Goal: Navigation & Orientation: Find specific page/section

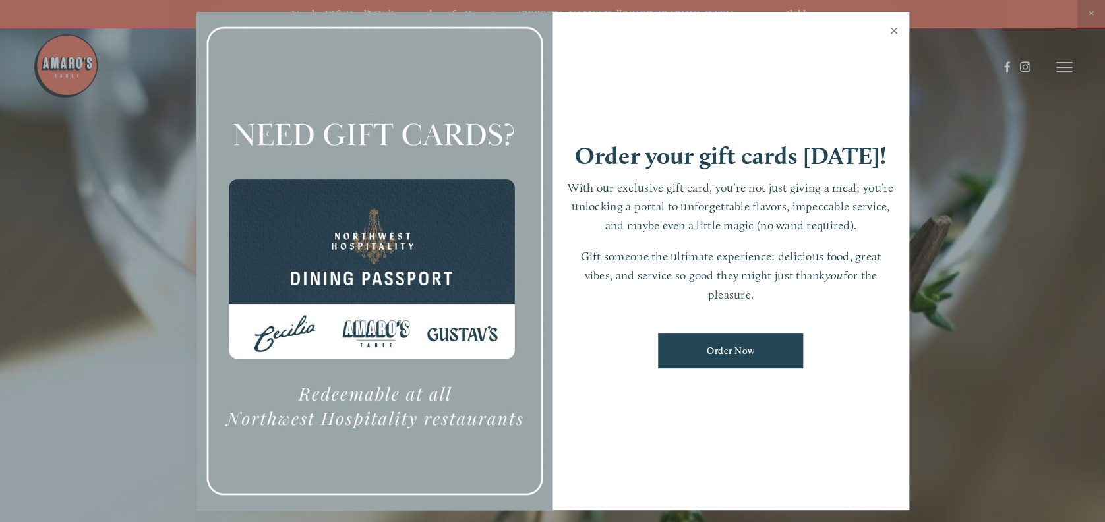
click at [891, 29] on link "Close" at bounding box center [894, 32] width 26 height 37
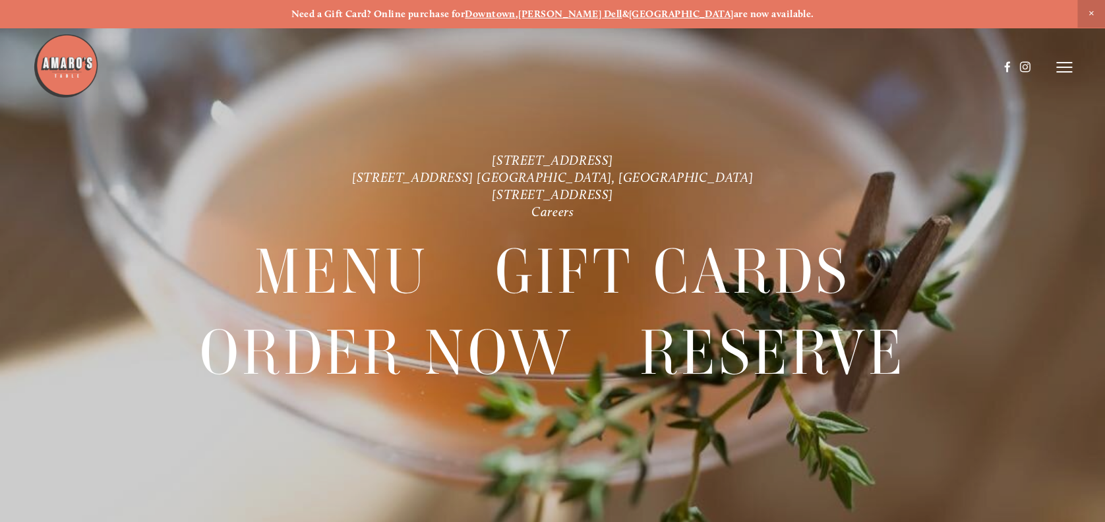
scroll to position [27, 0]
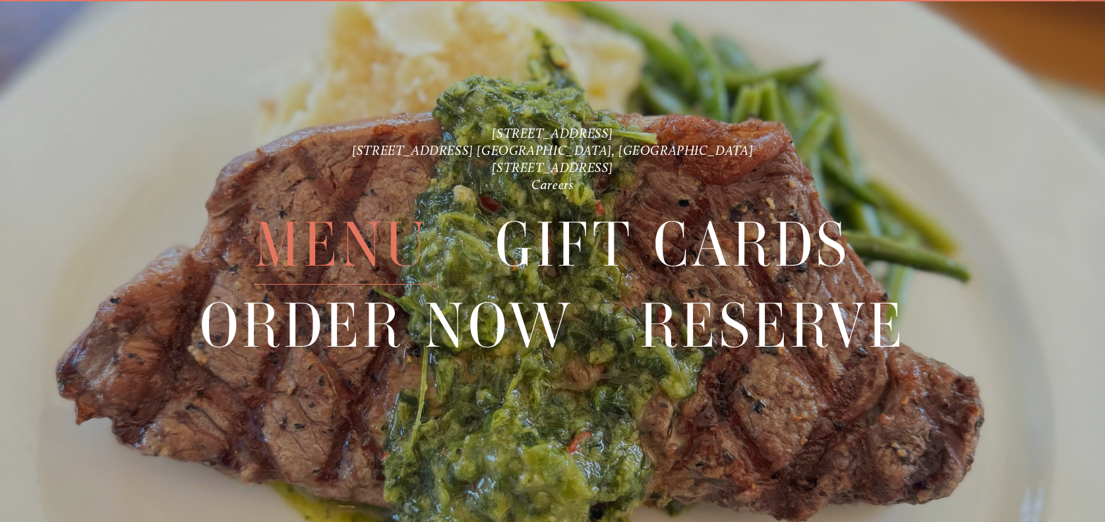
click at [373, 218] on span "Menu" at bounding box center [341, 245] width 174 height 80
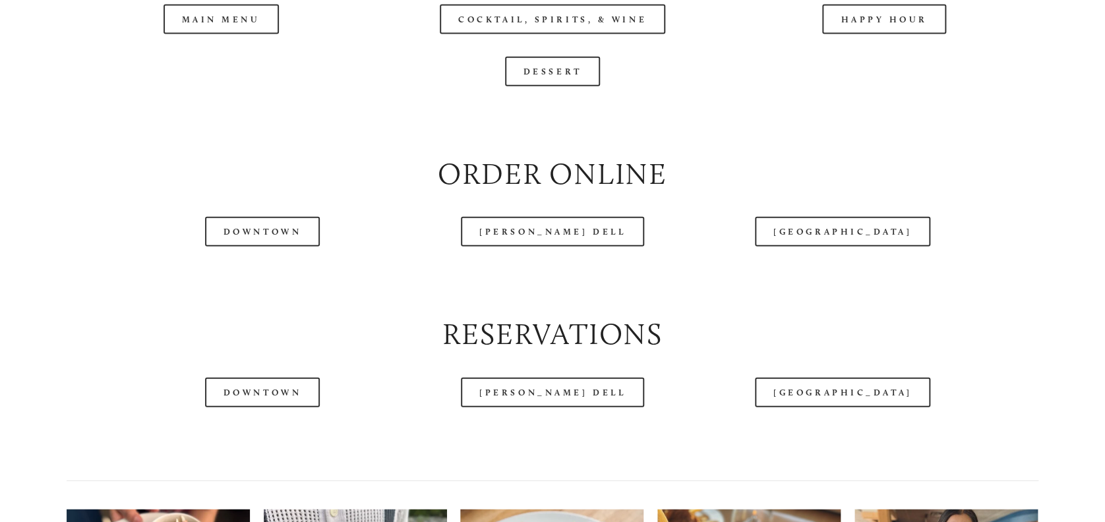
scroll to position [1533, 0]
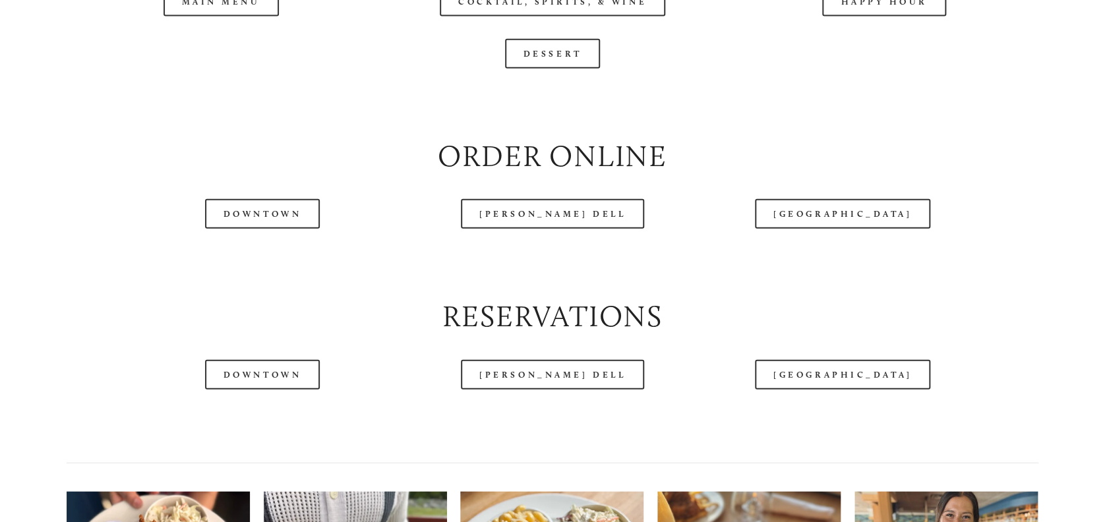
click at [219, 40] on div at bounding box center [515, 34] width 965 height 68
click at [223, 40] on div at bounding box center [515, 34] width 965 height 68
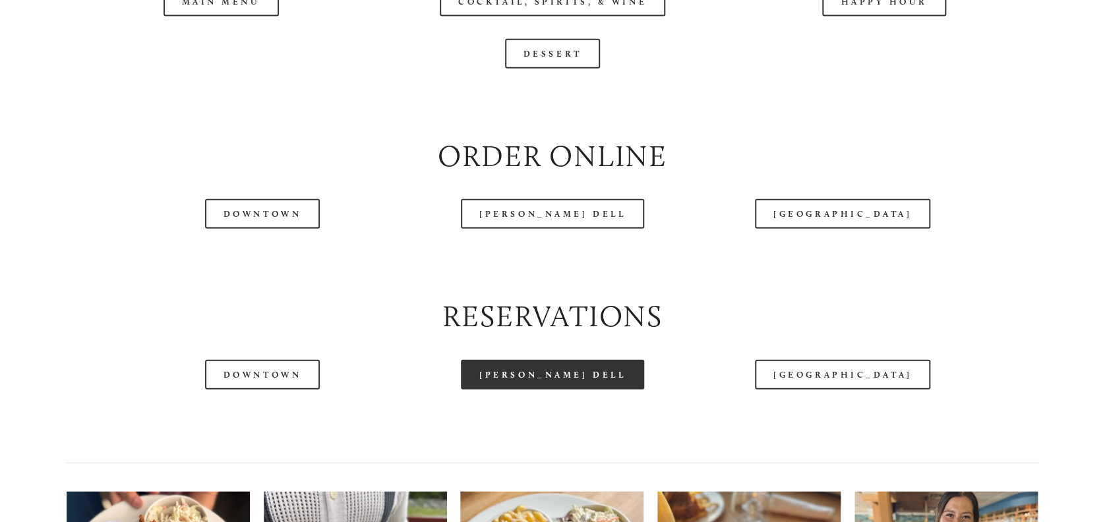
click at [544, 390] on link "[PERSON_NAME] Dell" at bounding box center [552, 375] width 183 height 30
